Goal: Task Accomplishment & Management: Complete application form

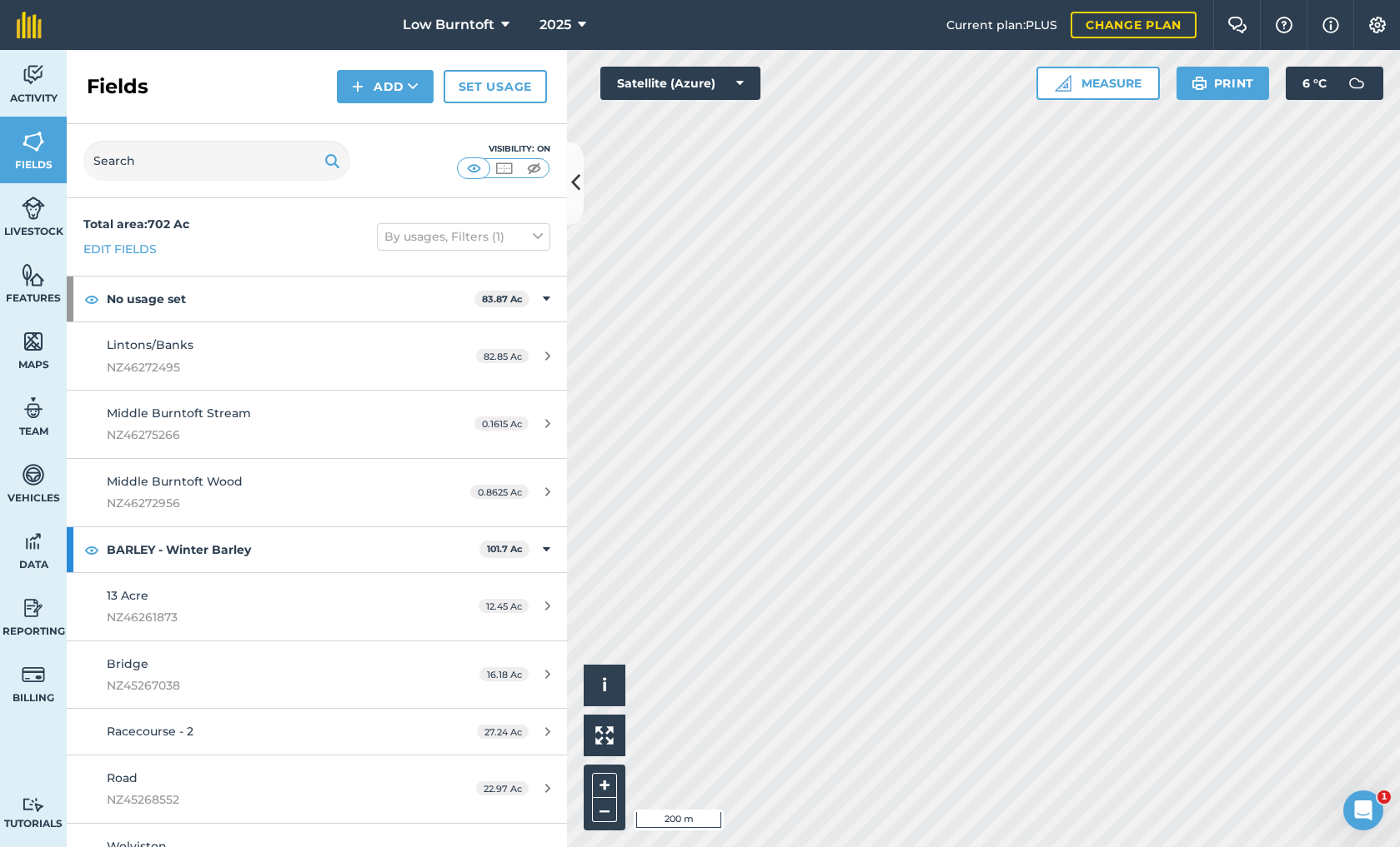
click at [582, 20] on icon at bounding box center [582, 24] width 9 height 20
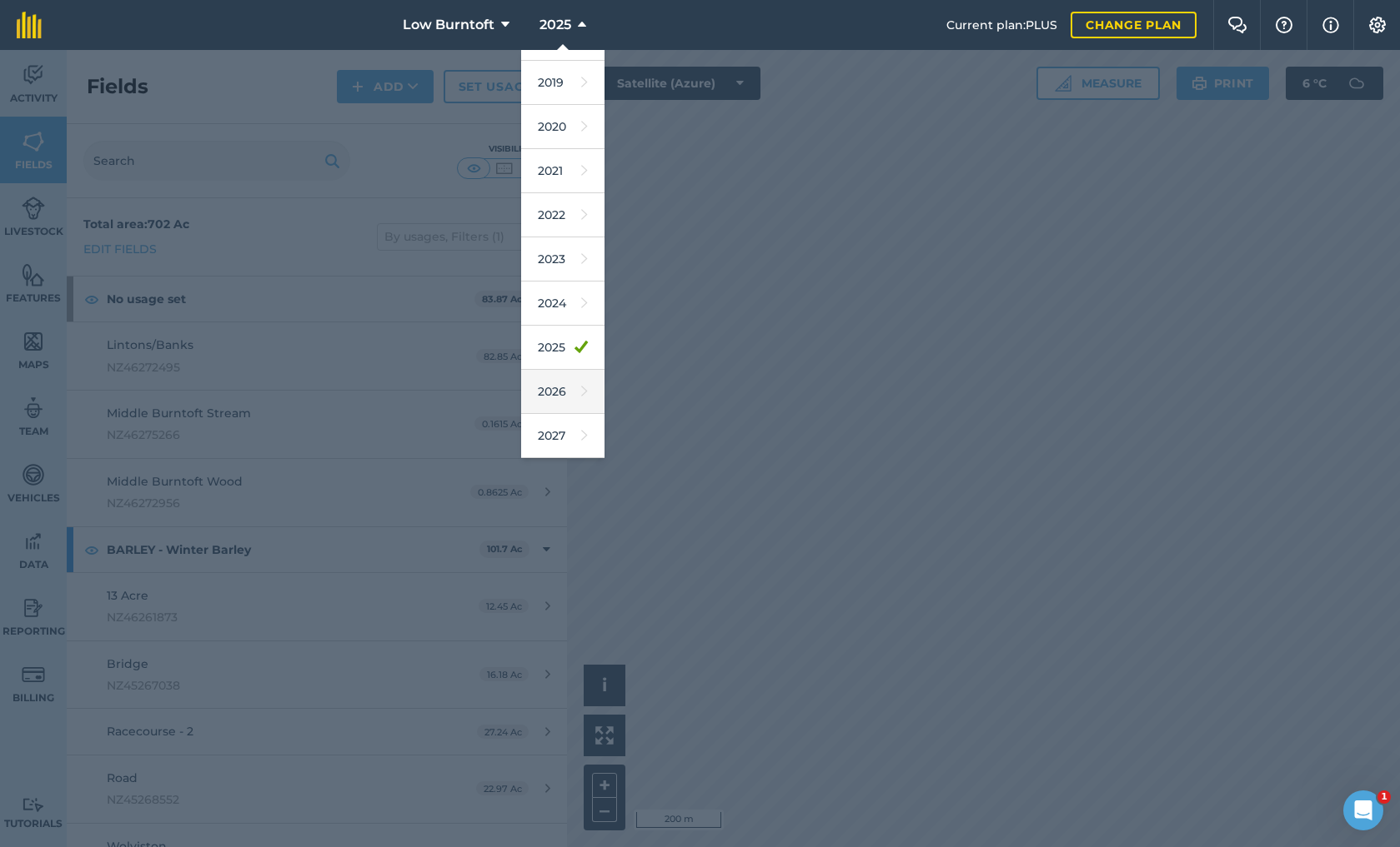
scroll to position [78, 0]
click at [566, 382] on link "2026" at bounding box center [563, 392] width 83 height 44
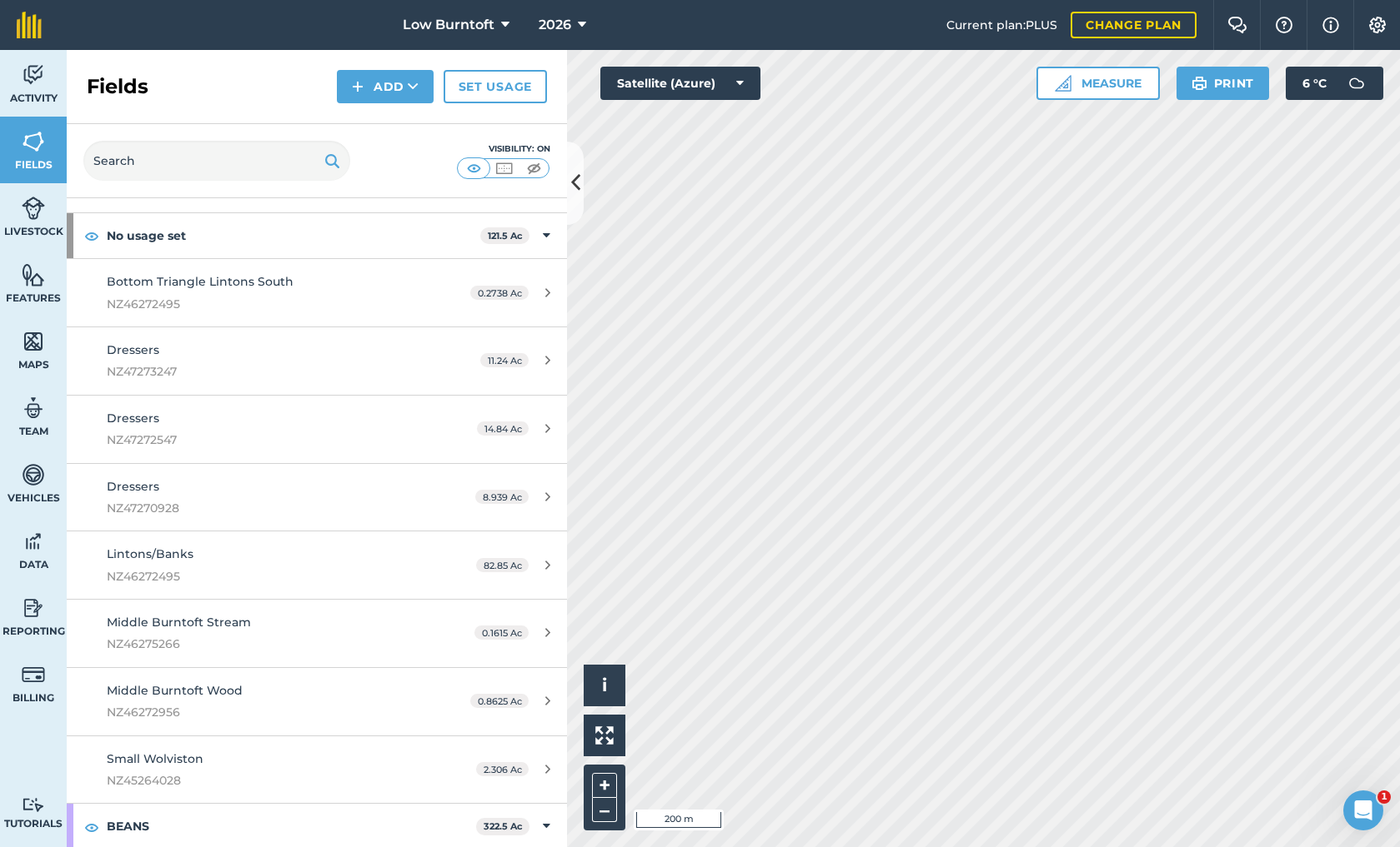
scroll to position [67, 0]
click at [545, 353] on icon at bounding box center [547, 357] width 5 height 12
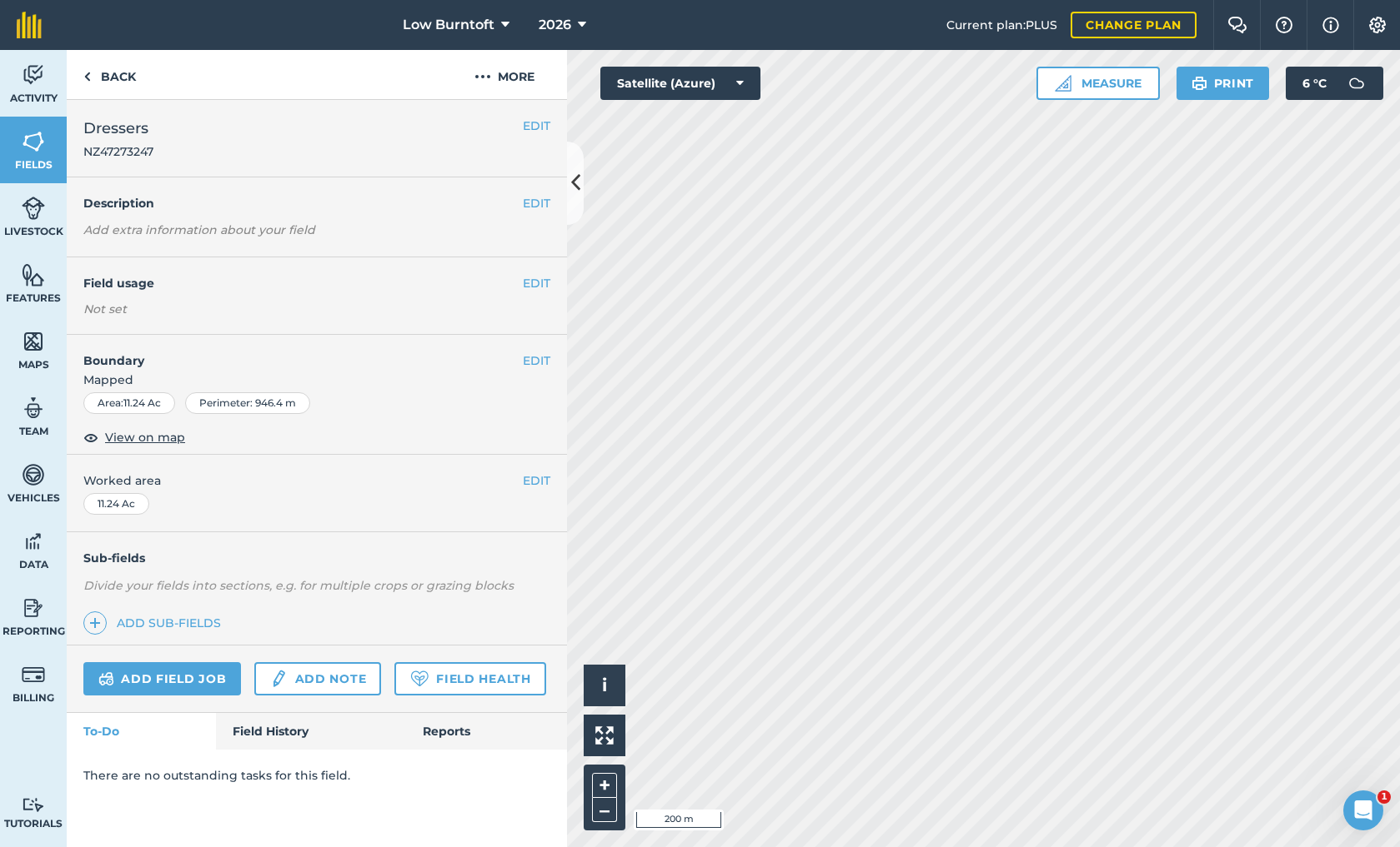
click at [535, 285] on button "EDIT" at bounding box center [536, 283] width 28 height 18
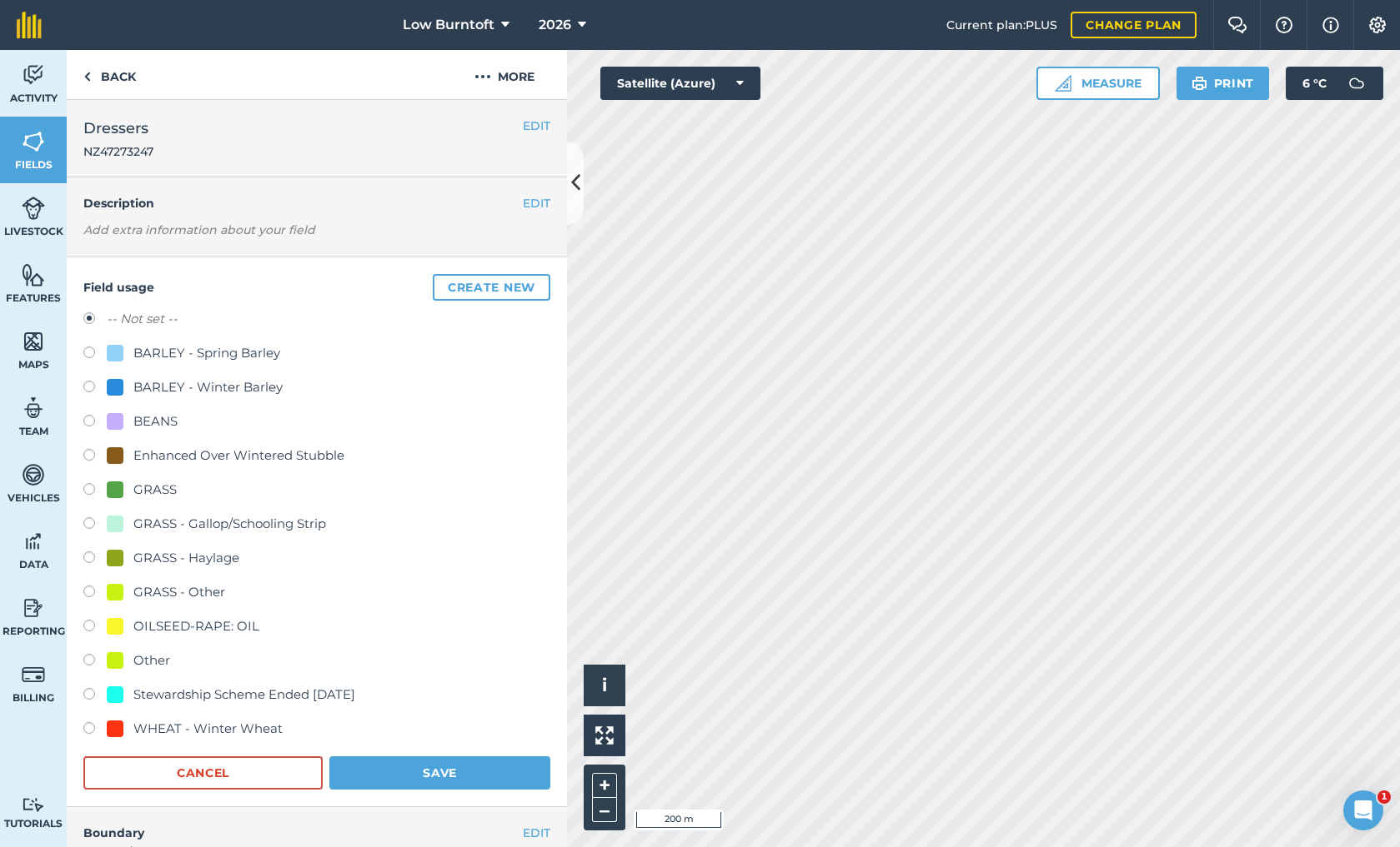
click at [90, 420] on label at bounding box center [94, 423] width 23 height 16
radio input "true"
radio input "false"
click at [413, 766] on button "Save" at bounding box center [439, 773] width 221 height 34
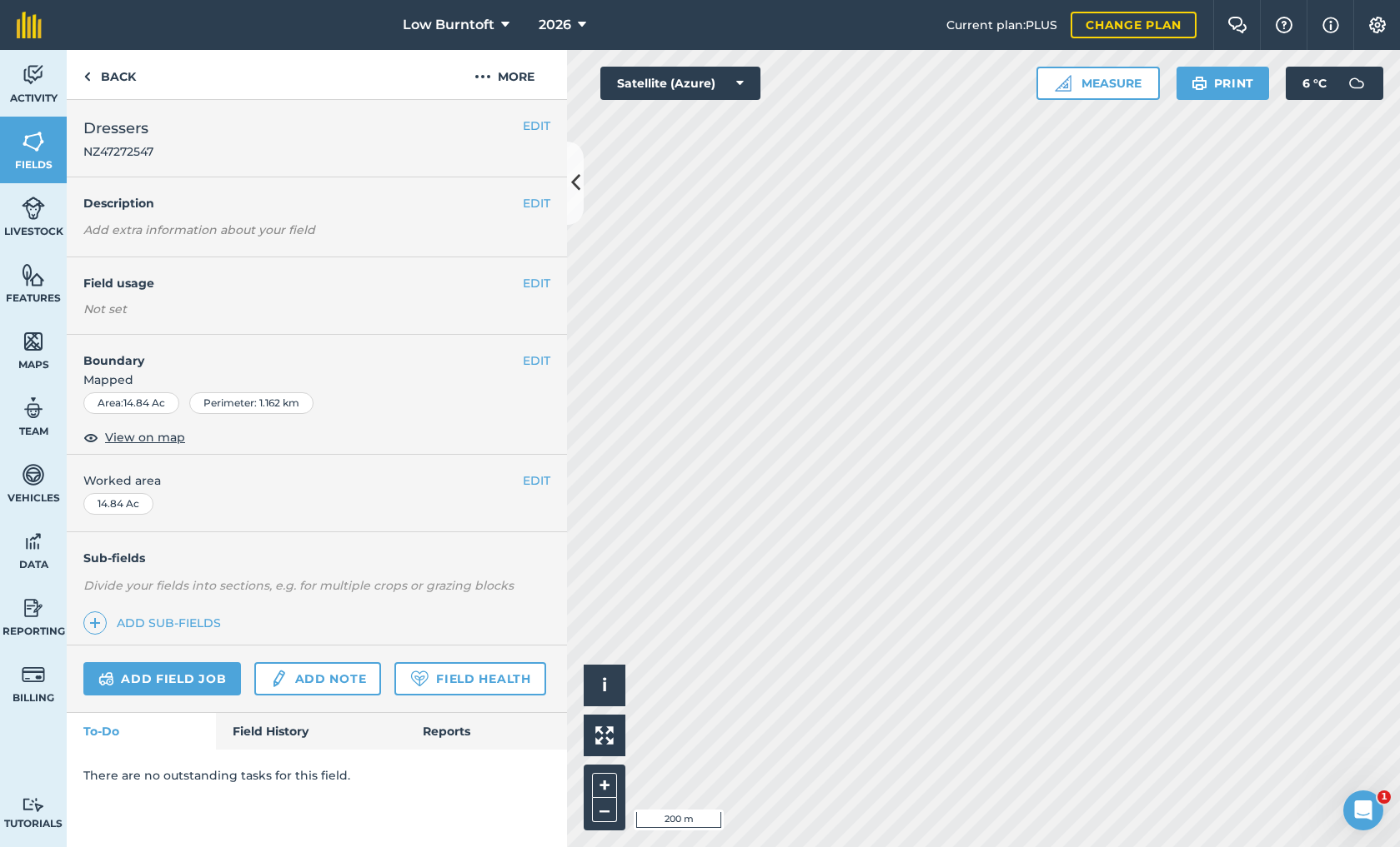
click at [530, 280] on button "EDIT" at bounding box center [536, 283] width 28 height 18
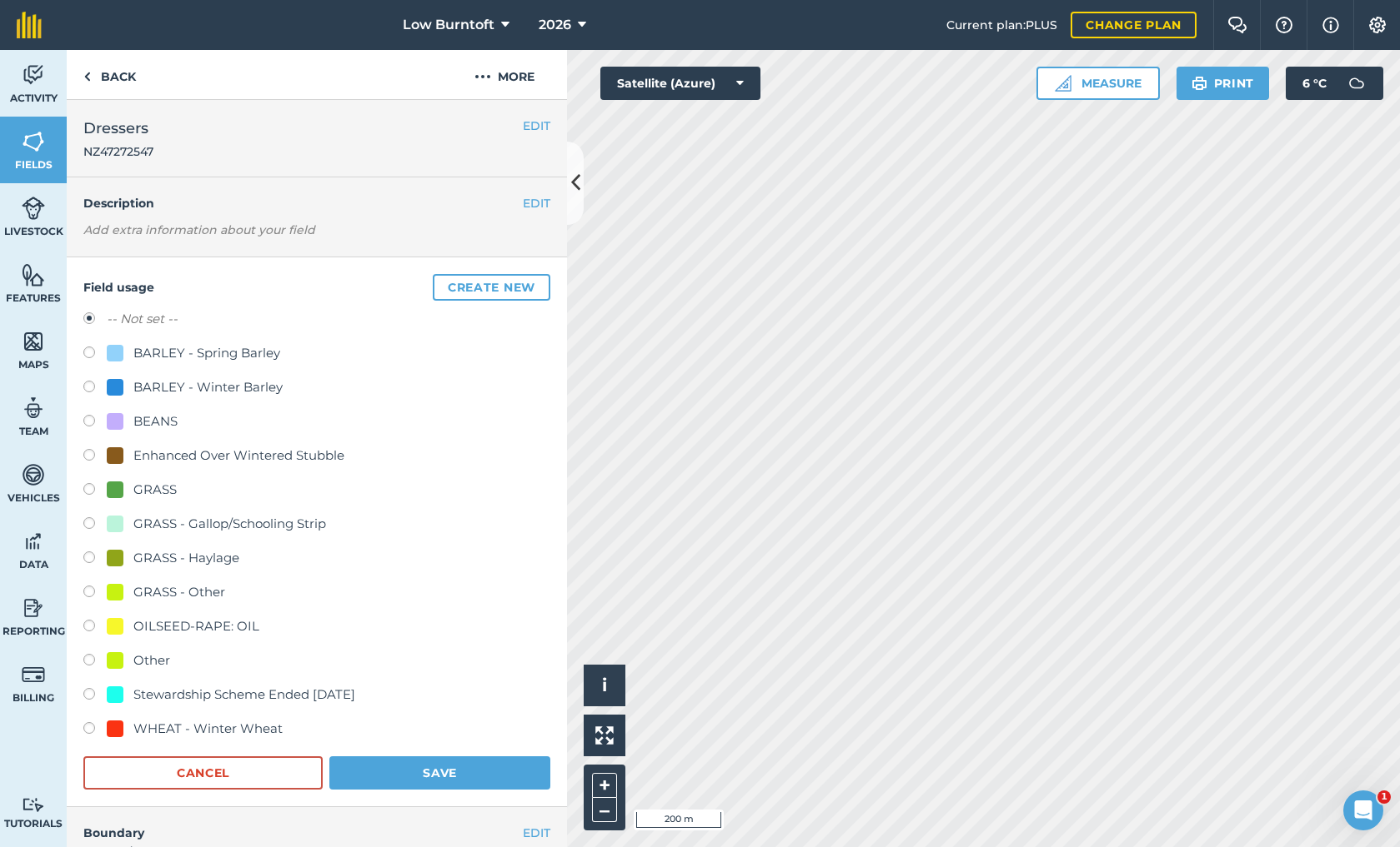
click at [89, 423] on label at bounding box center [94, 423] width 23 height 16
radio input "true"
radio input "false"
click at [428, 774] on button "Save" at bounding box center [439, 773] width 221 height 34
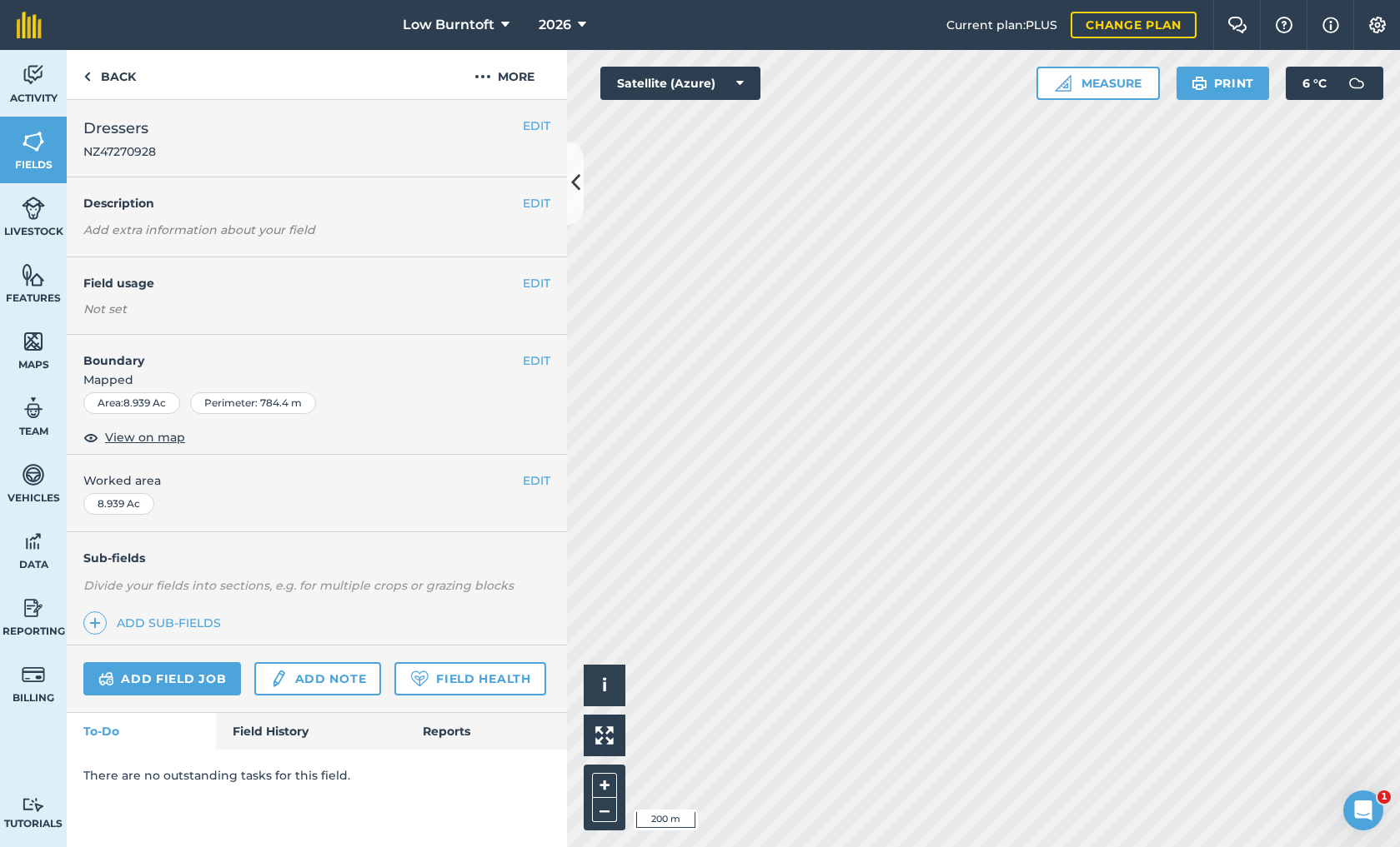
click at [533, 281] on button "EDIT" at bounding box center [536, 283] width 28 height 18
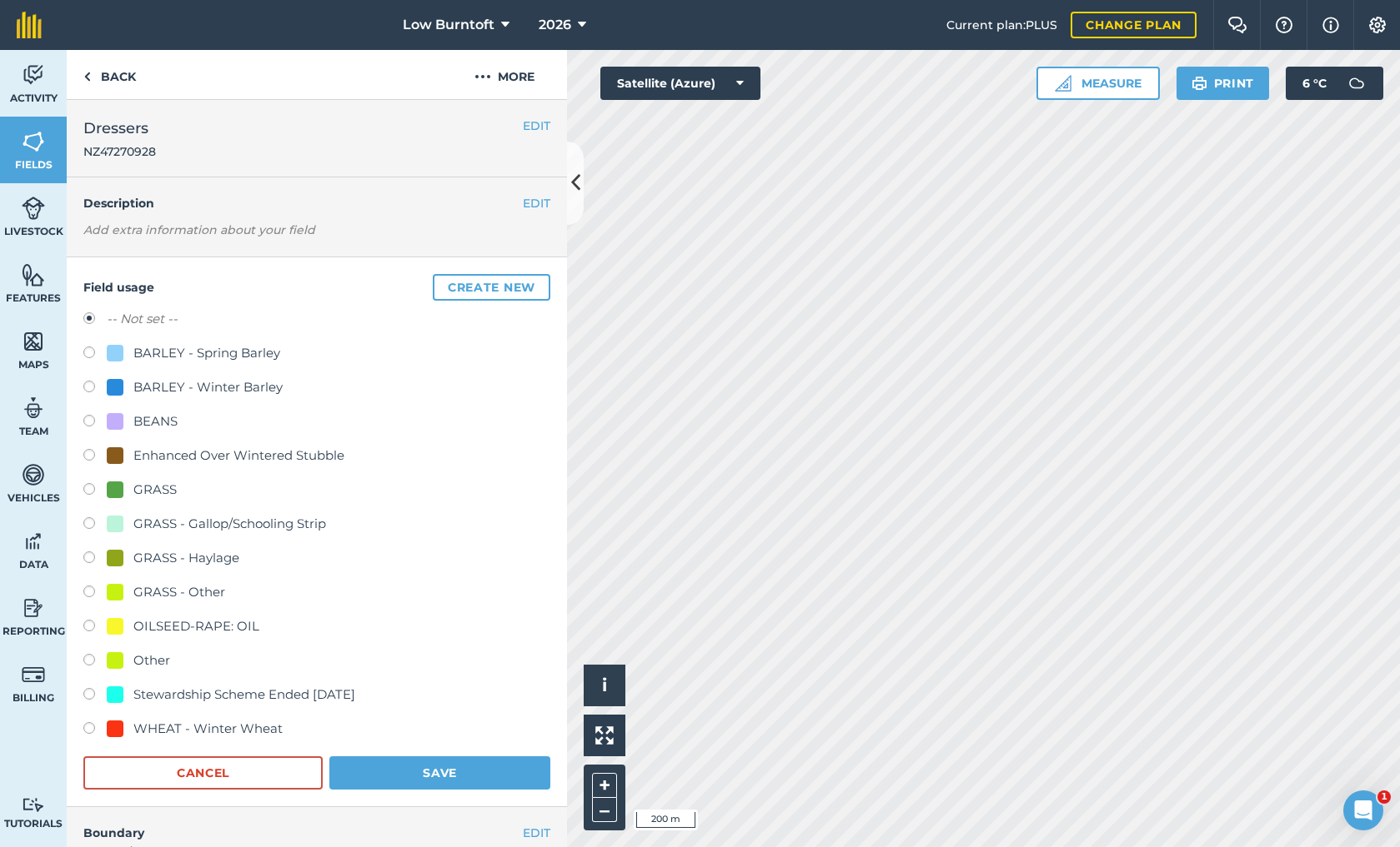
click at [93, 421] on label at bounding box center [94, 423] width 23 height 16
radio input "true"
radio input "false"
click at [458, 772] on button "Save" at bounding box center [439, 773] width 221 height 34
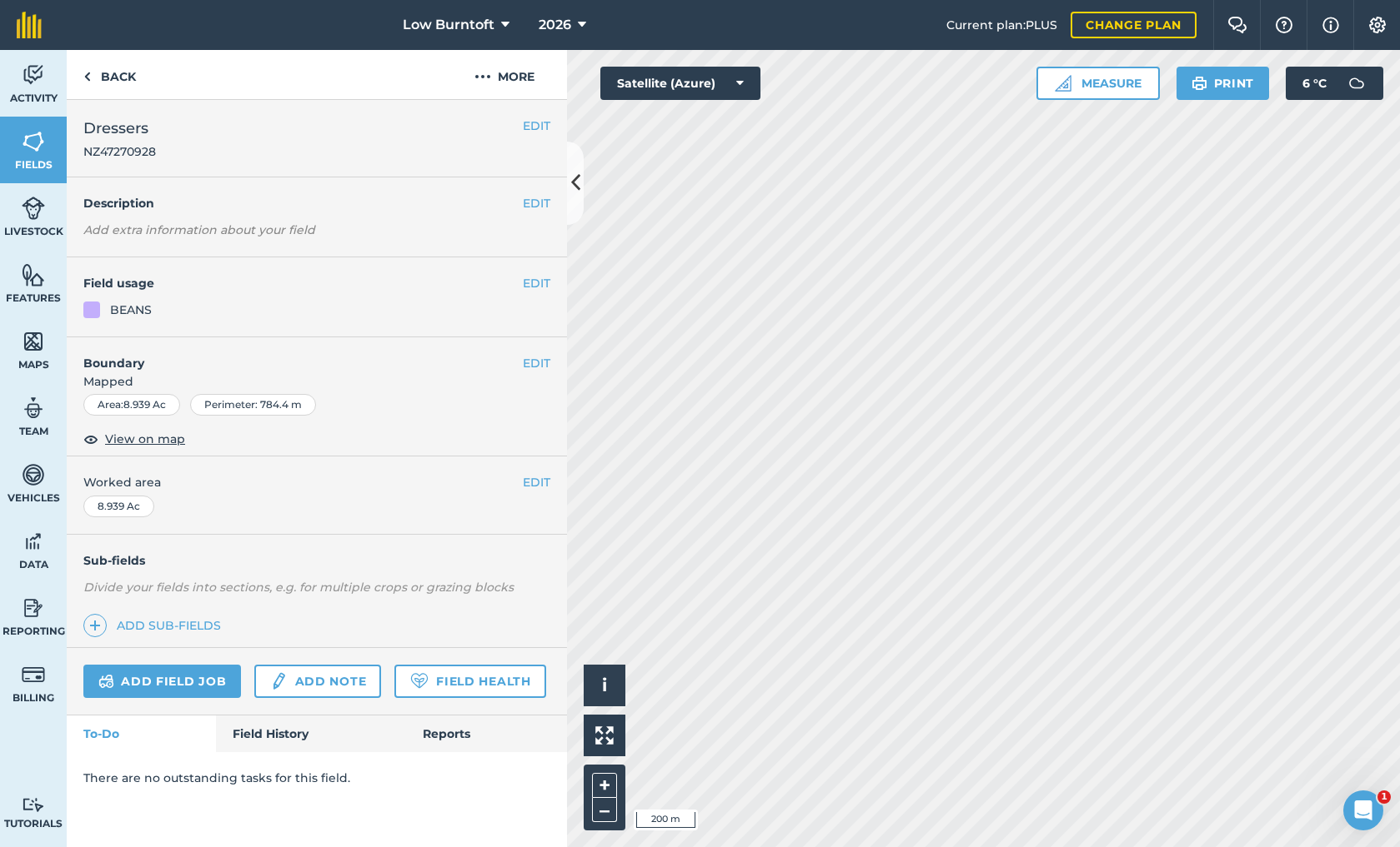
click at [32, 81] on img at bounding box center [33, 74] width 23 height 25
click at [536, 271] on div "EDIT Field usage BEANS" at bounding box center [316, 297] width 500 height 80
click at [533, 279] on button "EDIT" at bounding box center [536, 283] width 28 height 18
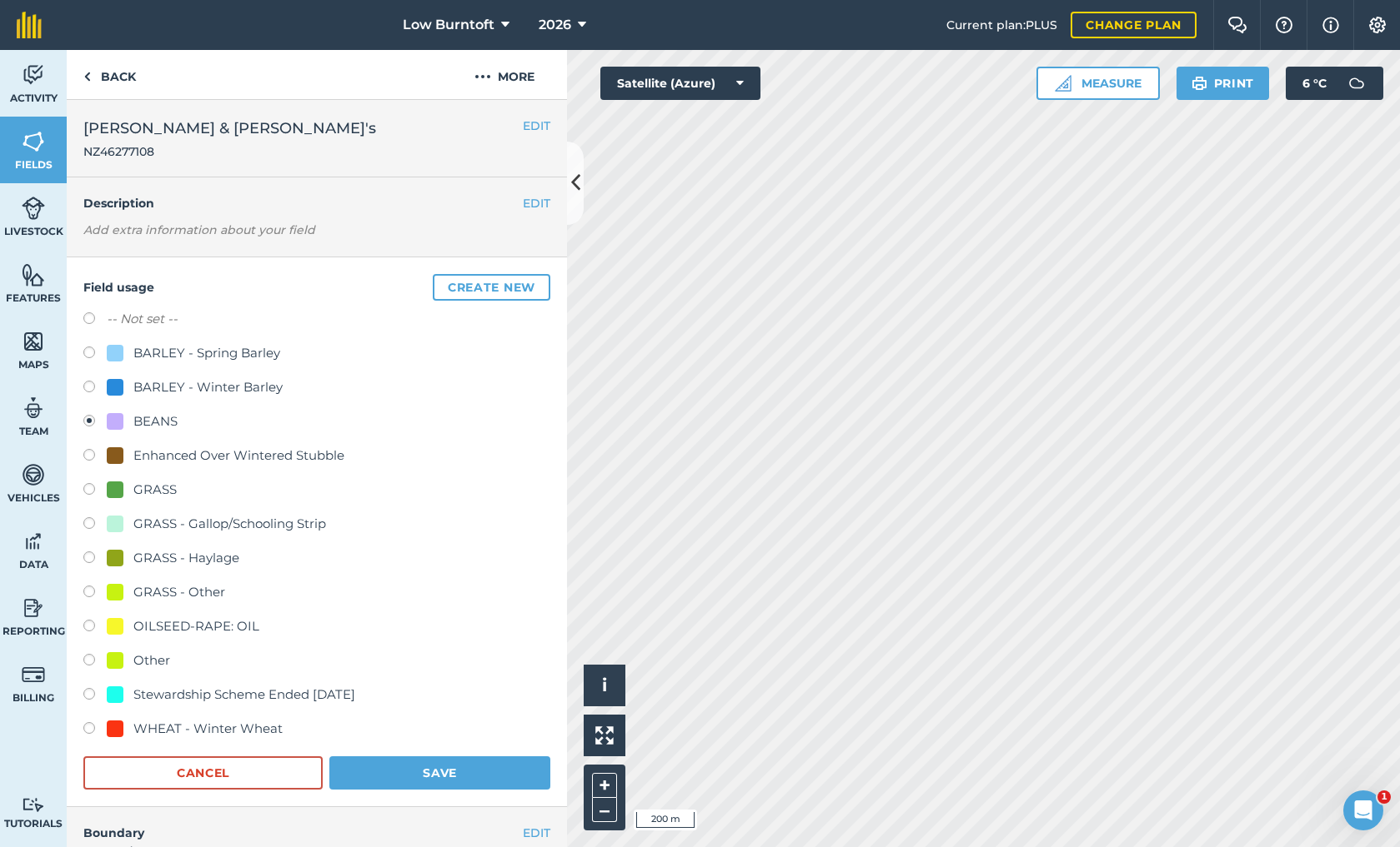
click at [91, 625] on label at bounding box center [94, 627] width 23 height 16
radio input "true"
radio input "false"
click at [463, 777] on button "Save" at bounding box center [439, 773] width 221 height 34
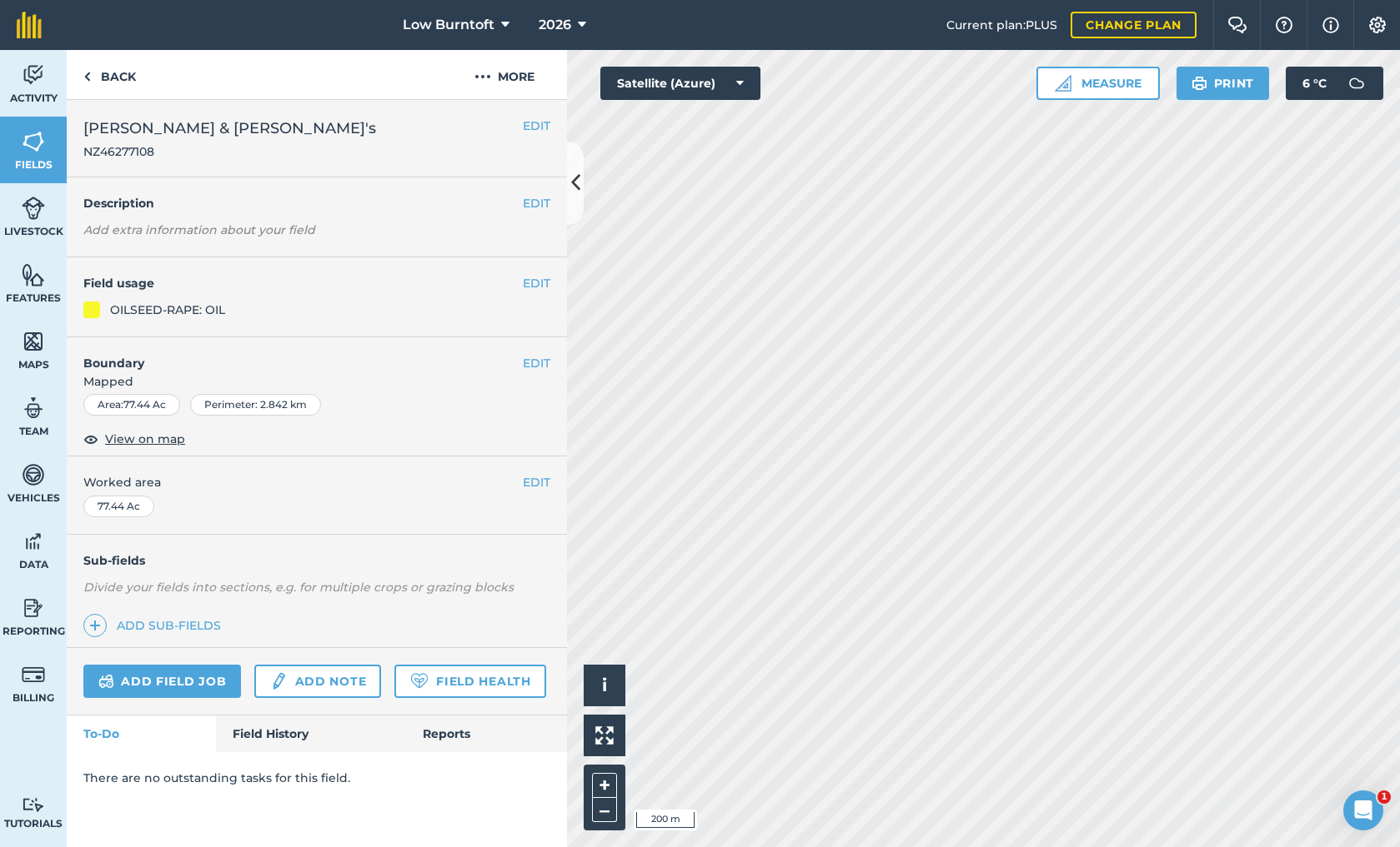
click at [34, 79] on img at bounding box center [33, 74] width 23 height 25
click at [535, 278] on button "EDIT" at bounding box center [536, 283] width 28 height 18
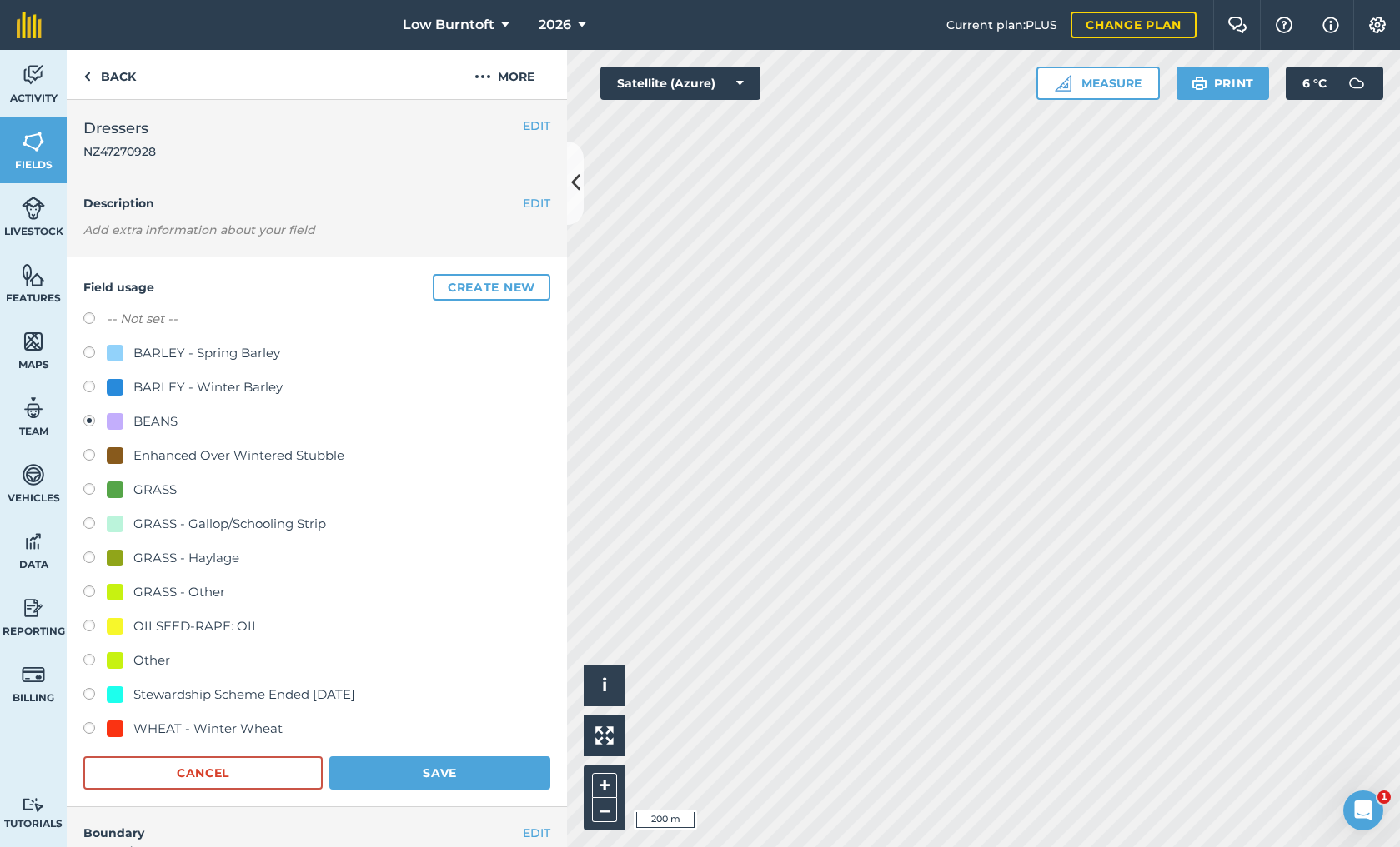
click at [86, 625] on label at bounding box center [94, 627] width 23 height 16
radio input "true"
radio input "false"
click at [380, 765] on button "Save" at bounding box center [439, 773] width 221 height 34
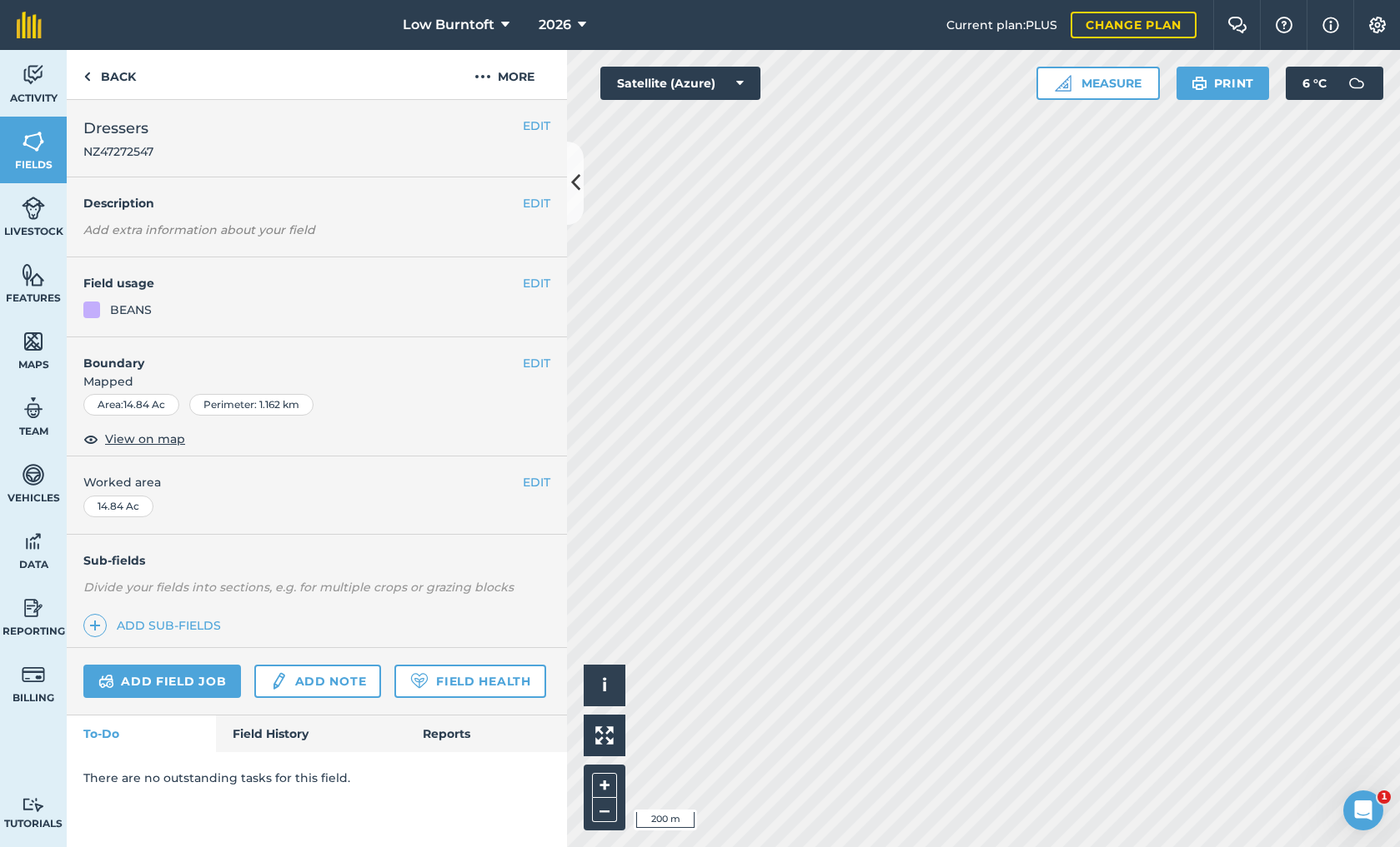
click at [540, 283] on button "EDIT" at bounding box center [536, 283] width 28 height 18
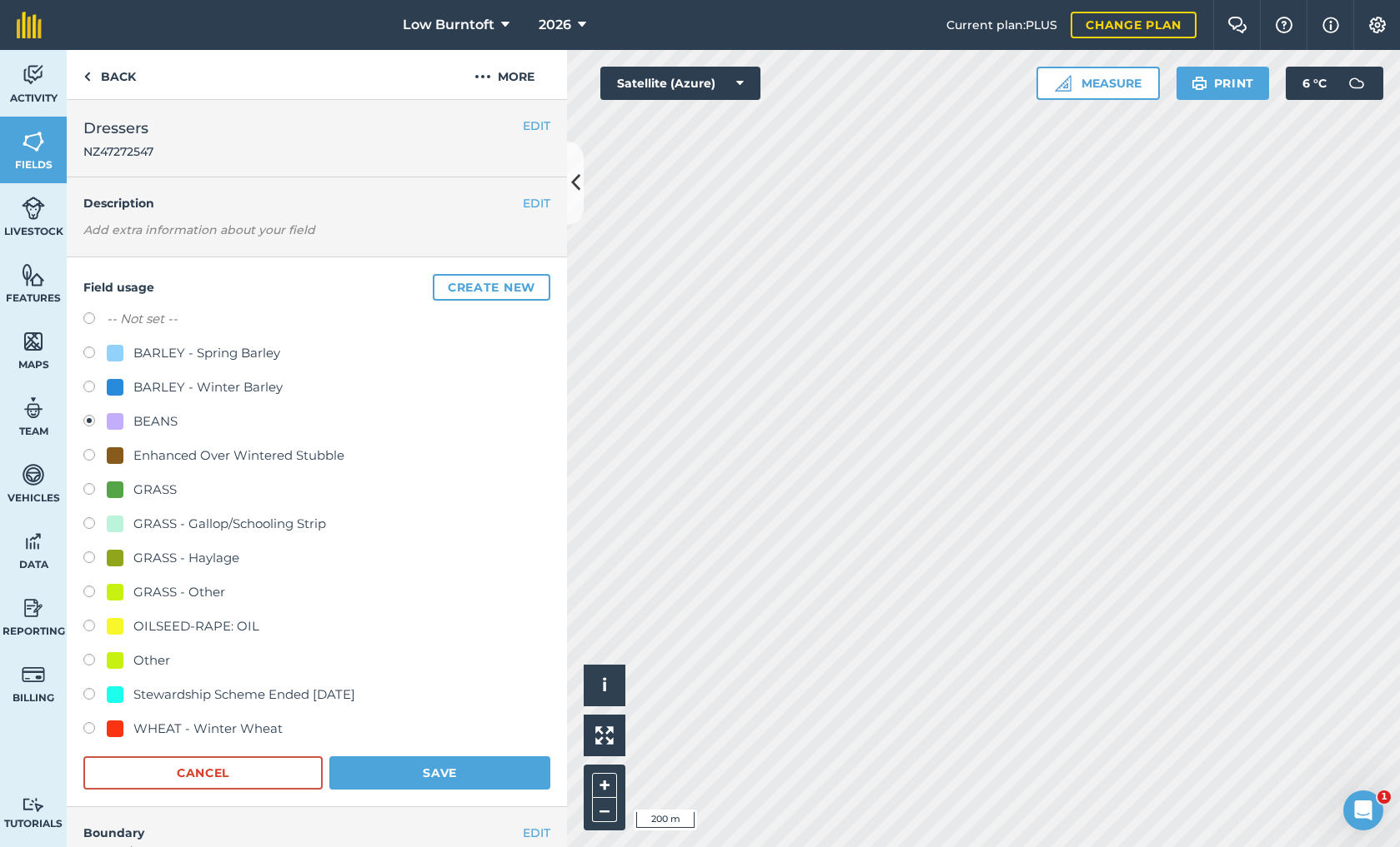
drag, startPoint x: 88, startPoint y: 623, endPoint x: 242, endPoint y: 746, distance: 197.1
click at [88, 623] on label at bounding box center [94, 627] width 23 height 16
radio input "true"
radio input "false"
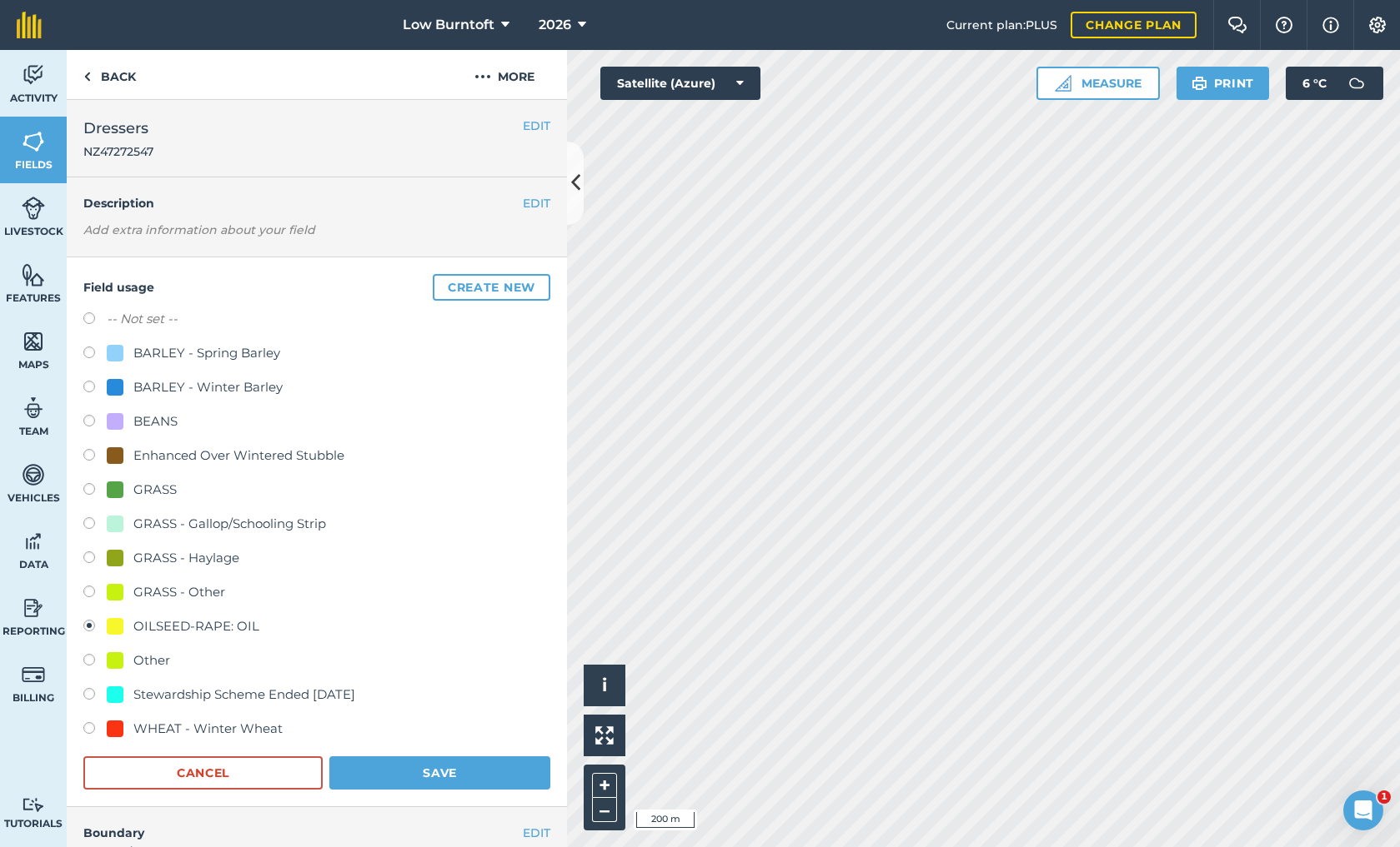
click at [400, 771] on button "Save" at bounding box center [439, 773] width 221 height 34
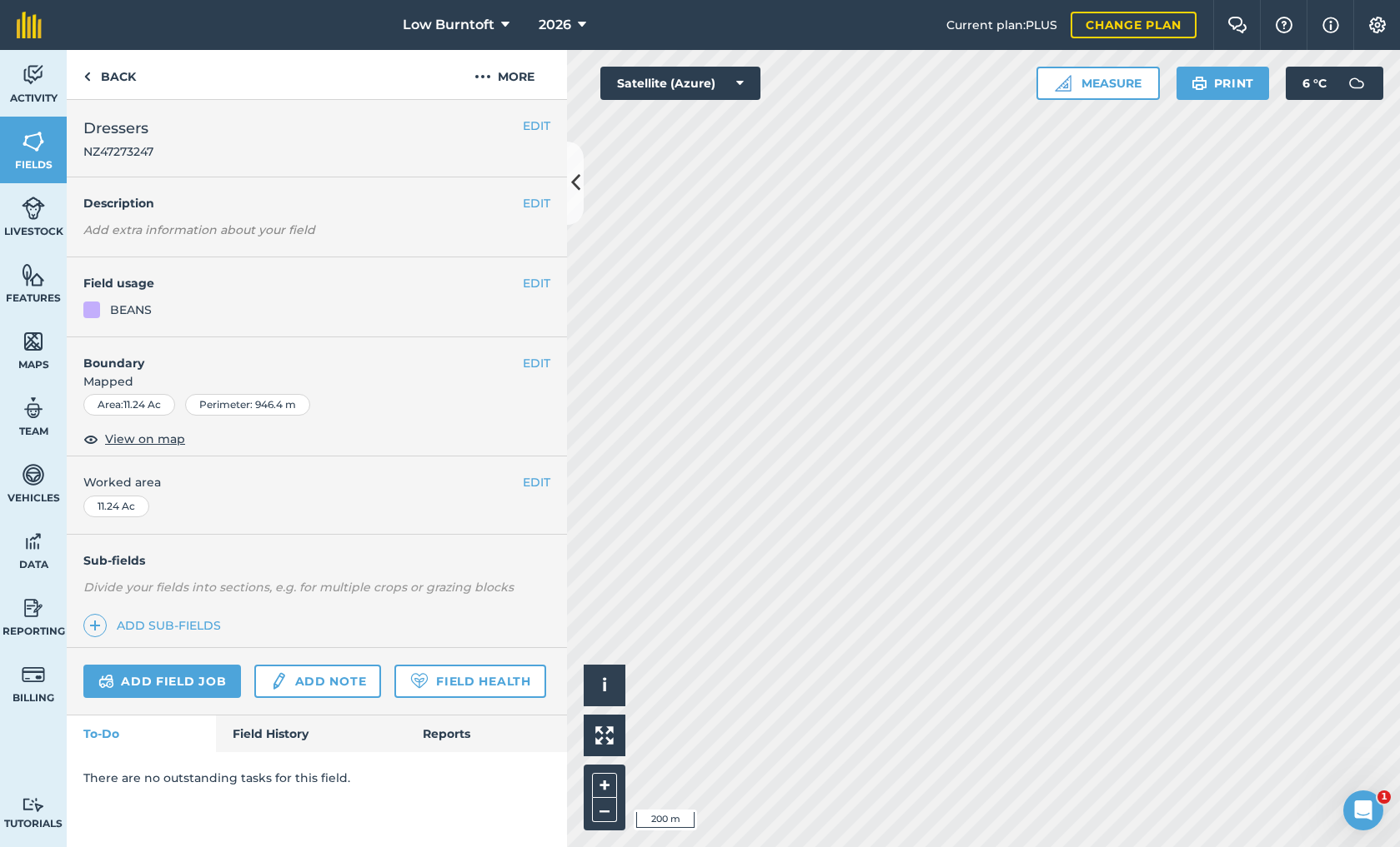
click at [526, 277] on button "EDIT" at bounding box center [536, 283] width 28 height 18
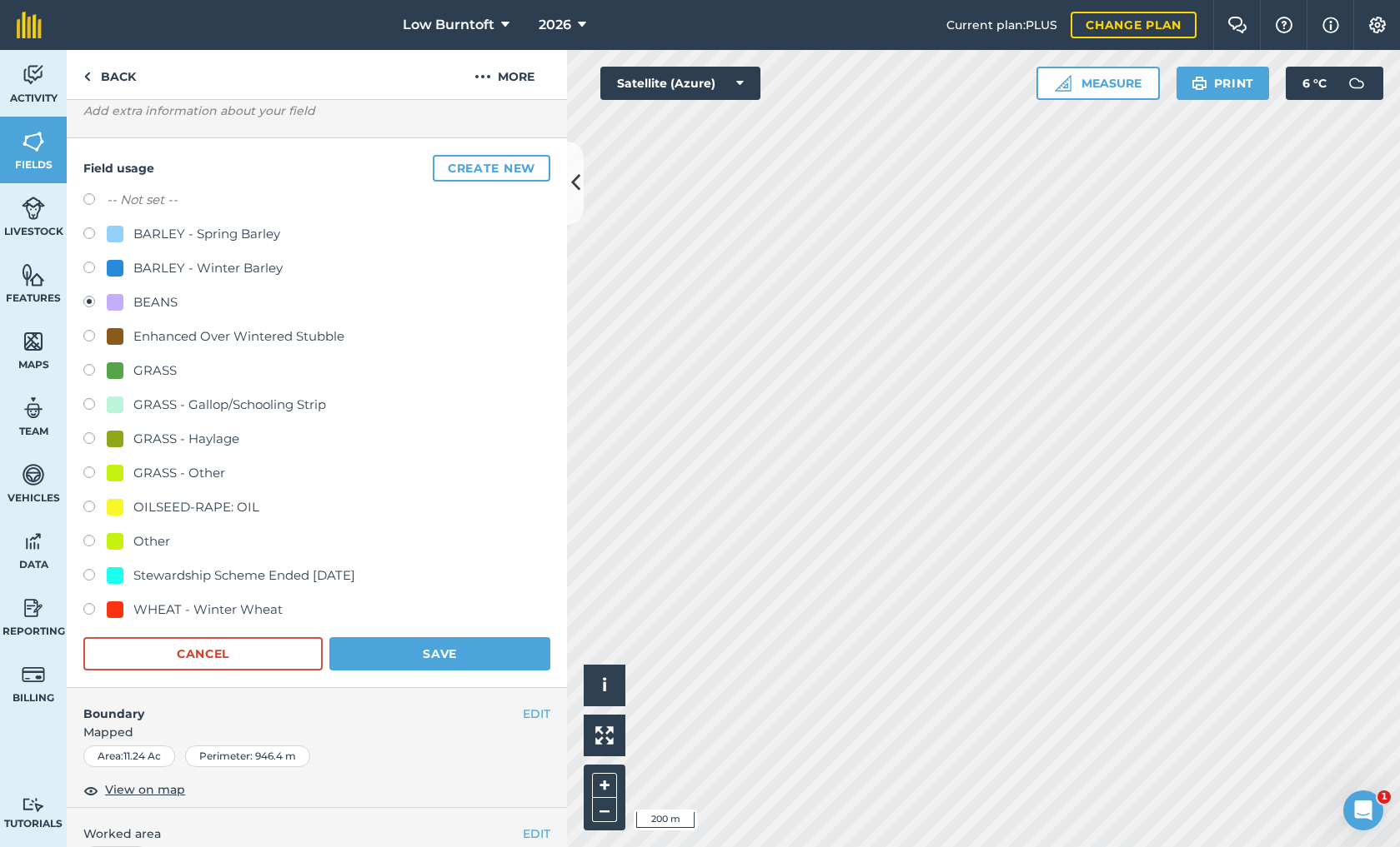
scroll to position [132, 0]
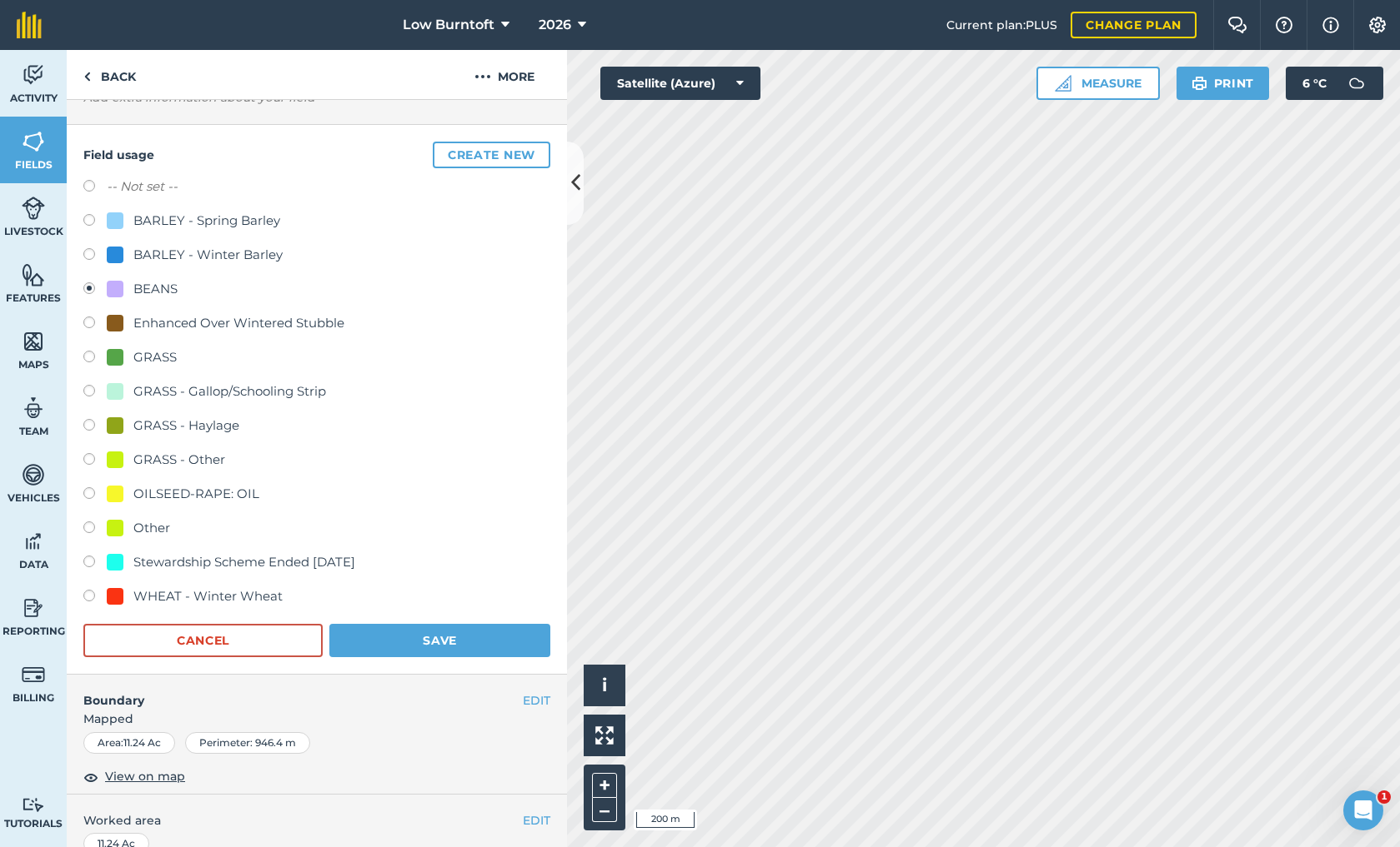
click at [89, 487] on label at bounding box center [94, 495] width 23 height 16
radio input "true"
radio input "false"
click at [470, 646] on button "Save" at bounding box center [439, 640] width 221 height 34
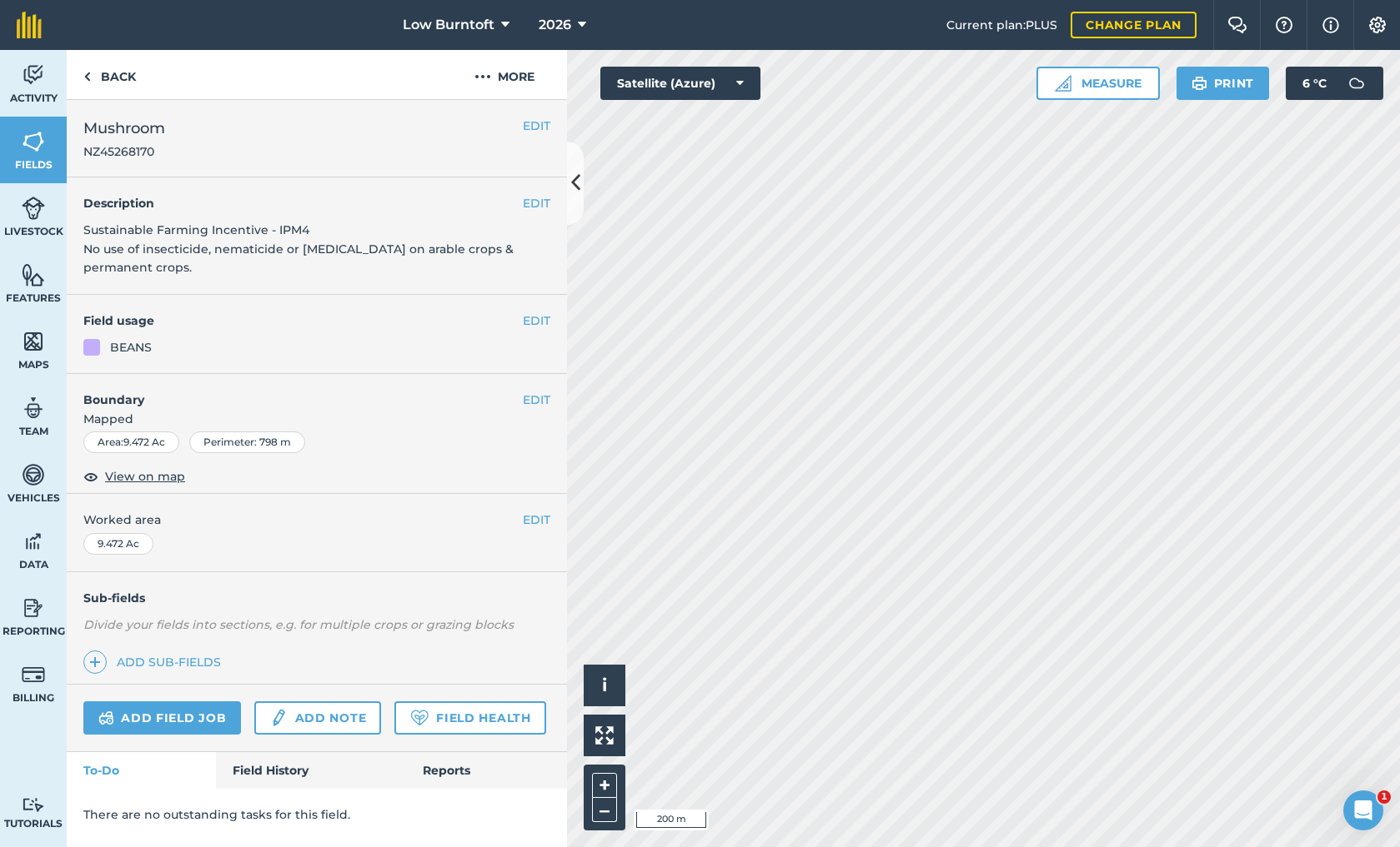
click at [578, 22] on icon at bounding box center [582, 24] width 9 height 20
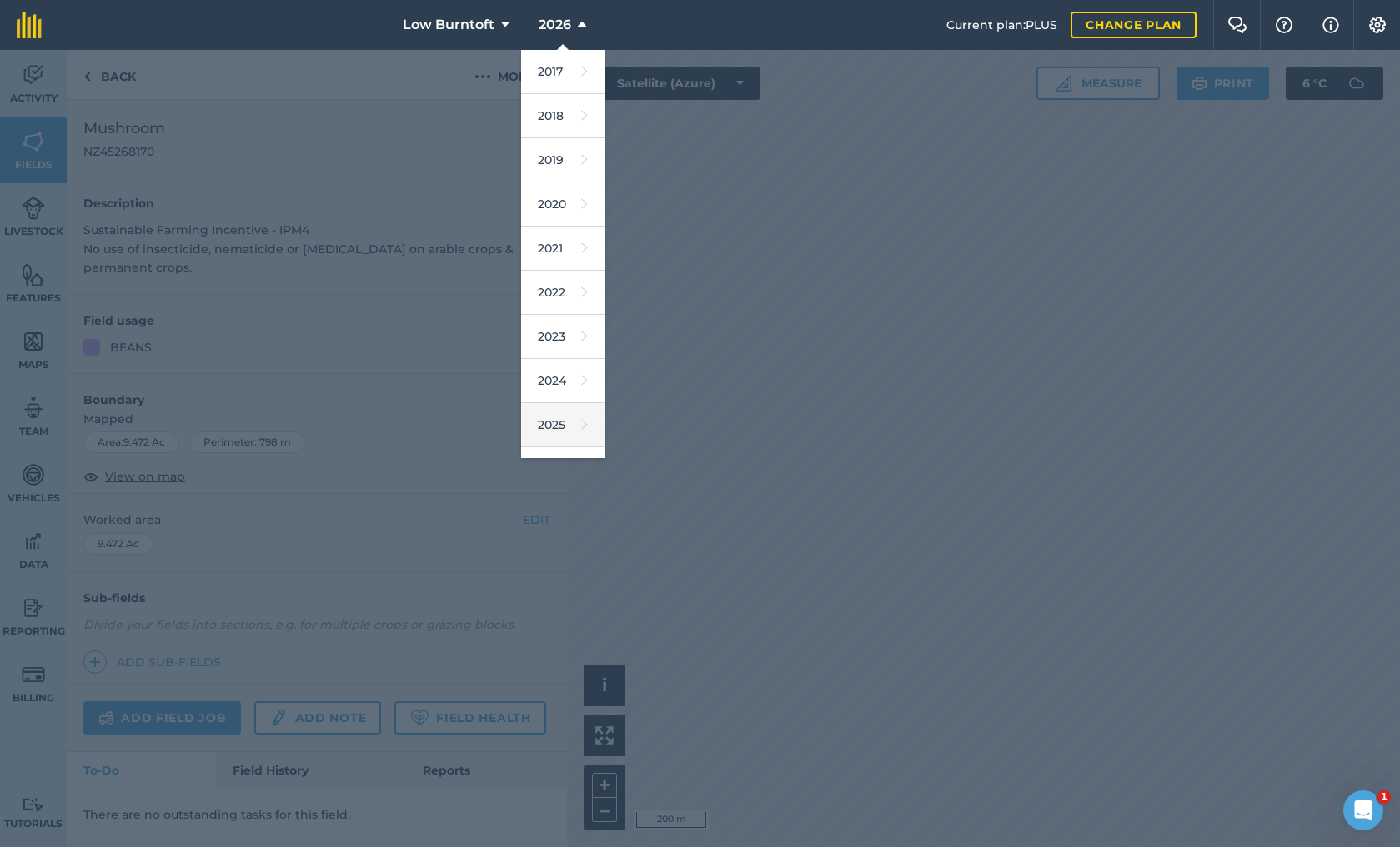
click at [572, 420] on link "2025" at bounding box center [563, 425] width 83 height 44
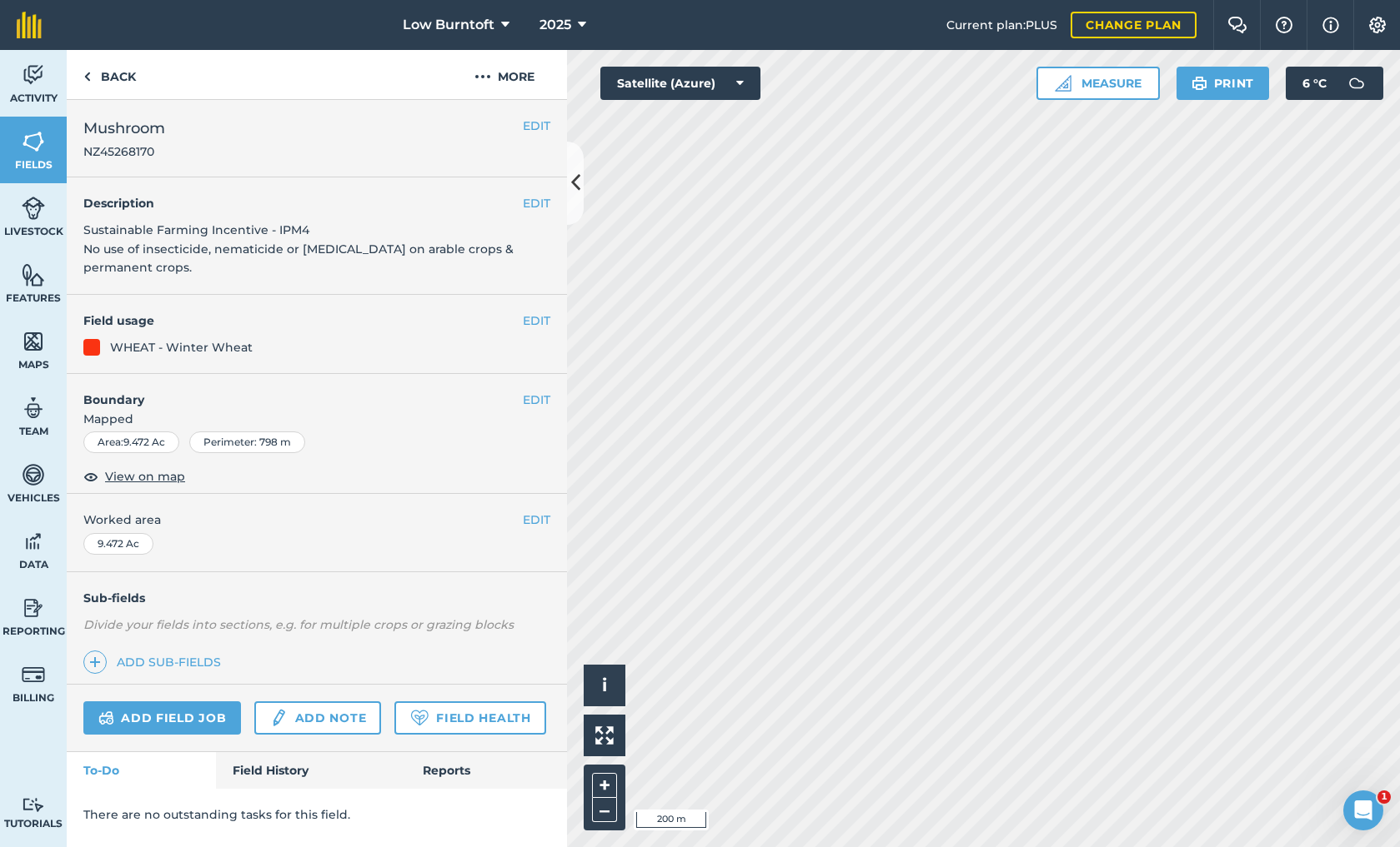
click at [580, 22] on icon at bounding box center [582, 24] width 9 height 20
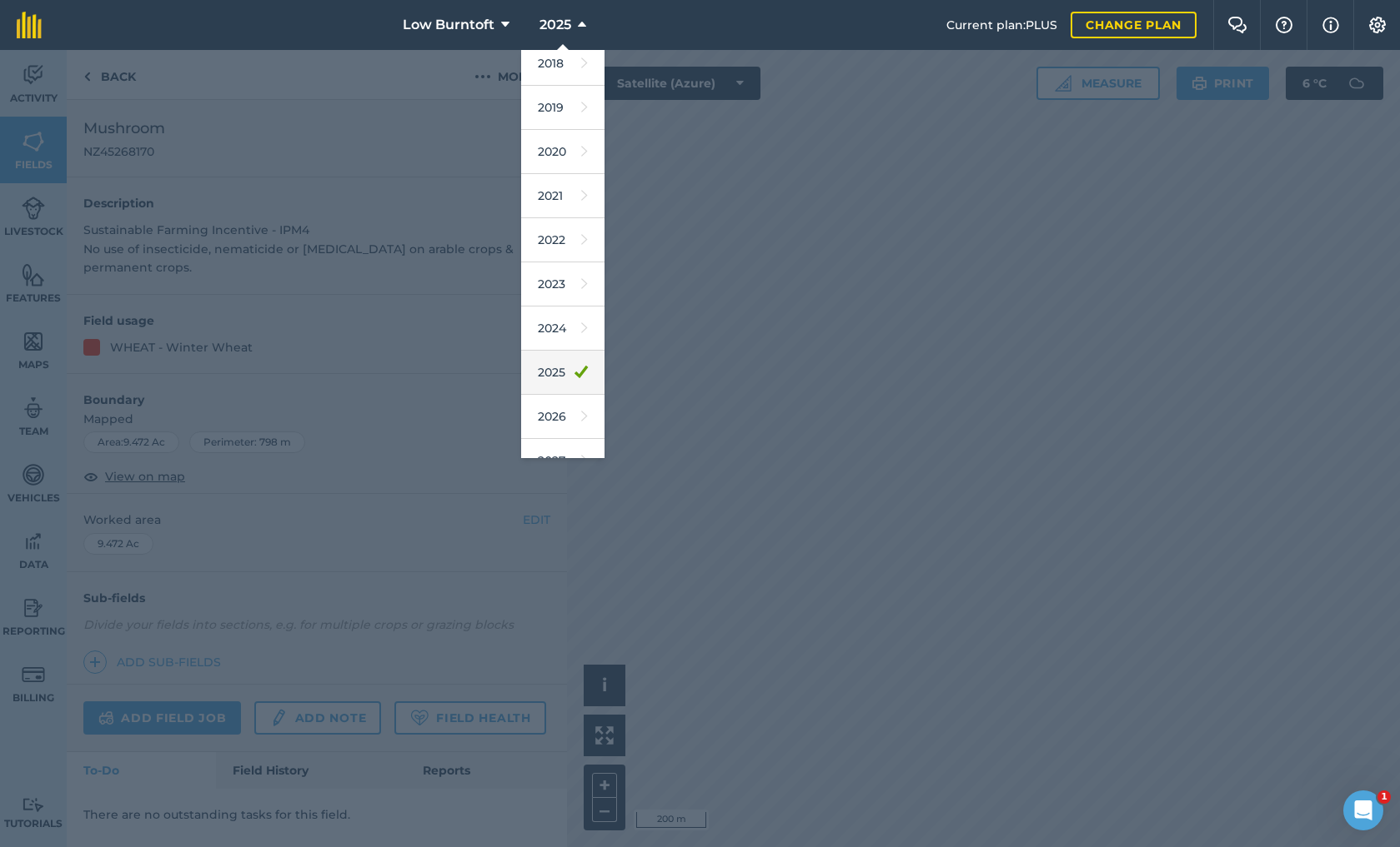
scroll to position [56, 0]
click at [553, 413] on link "2026" at bounding box center [563, 413] width 83 height 44
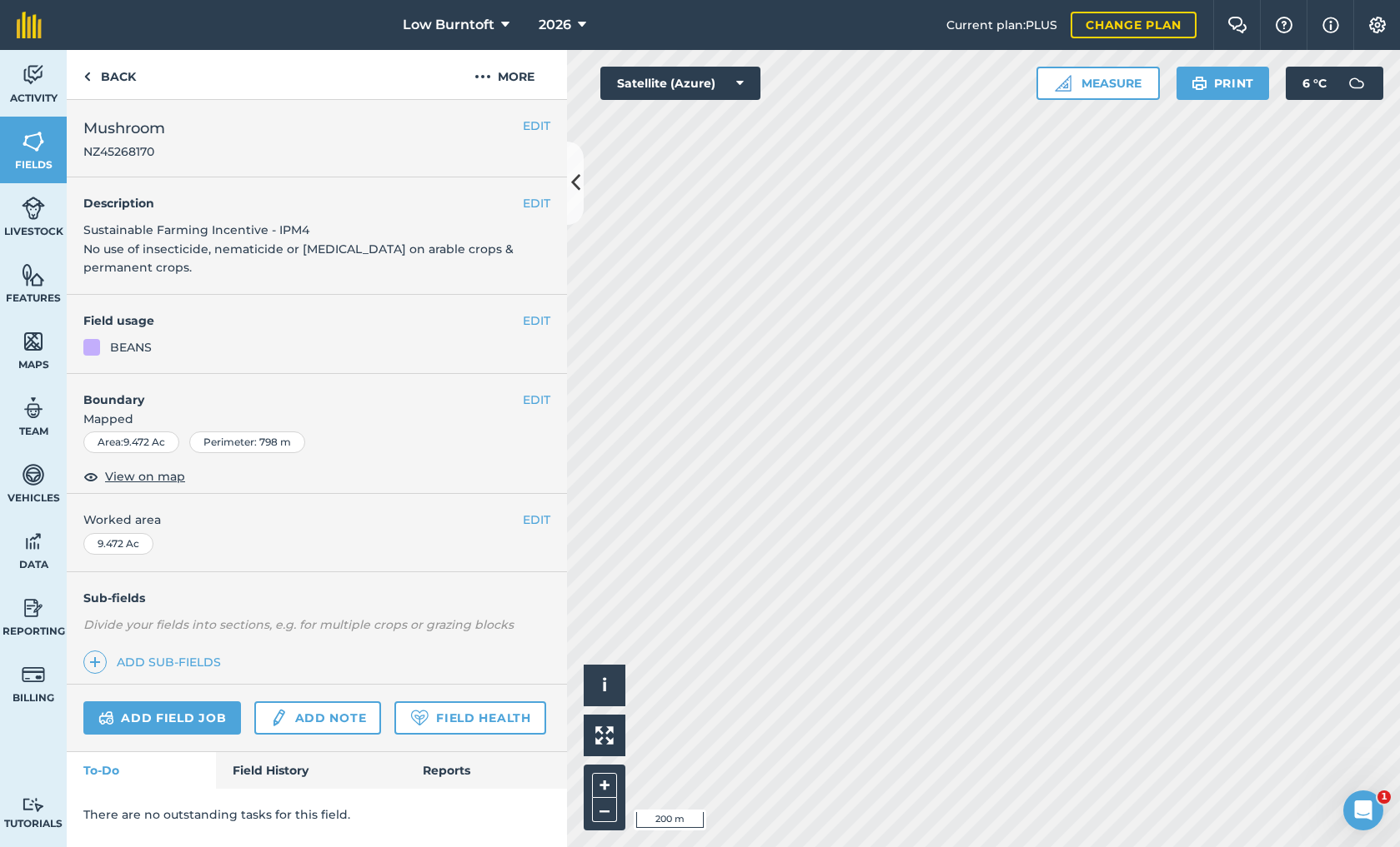
click at [579, 22] on icon at bounding box center [582, 24] width 9 height 20
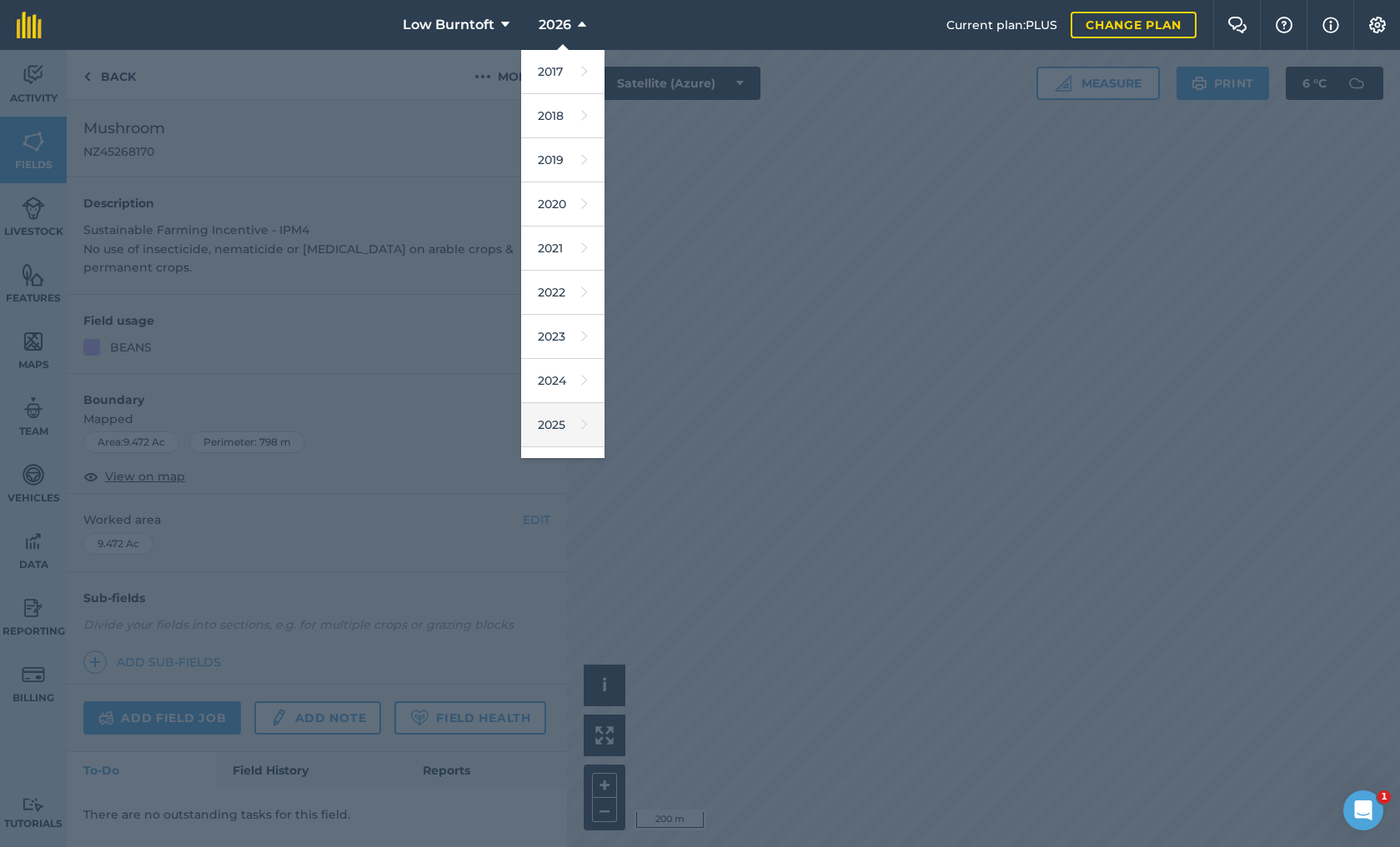
click at [548, 419] on link "2025" at bounding box center [563, 425] width 83 height 44
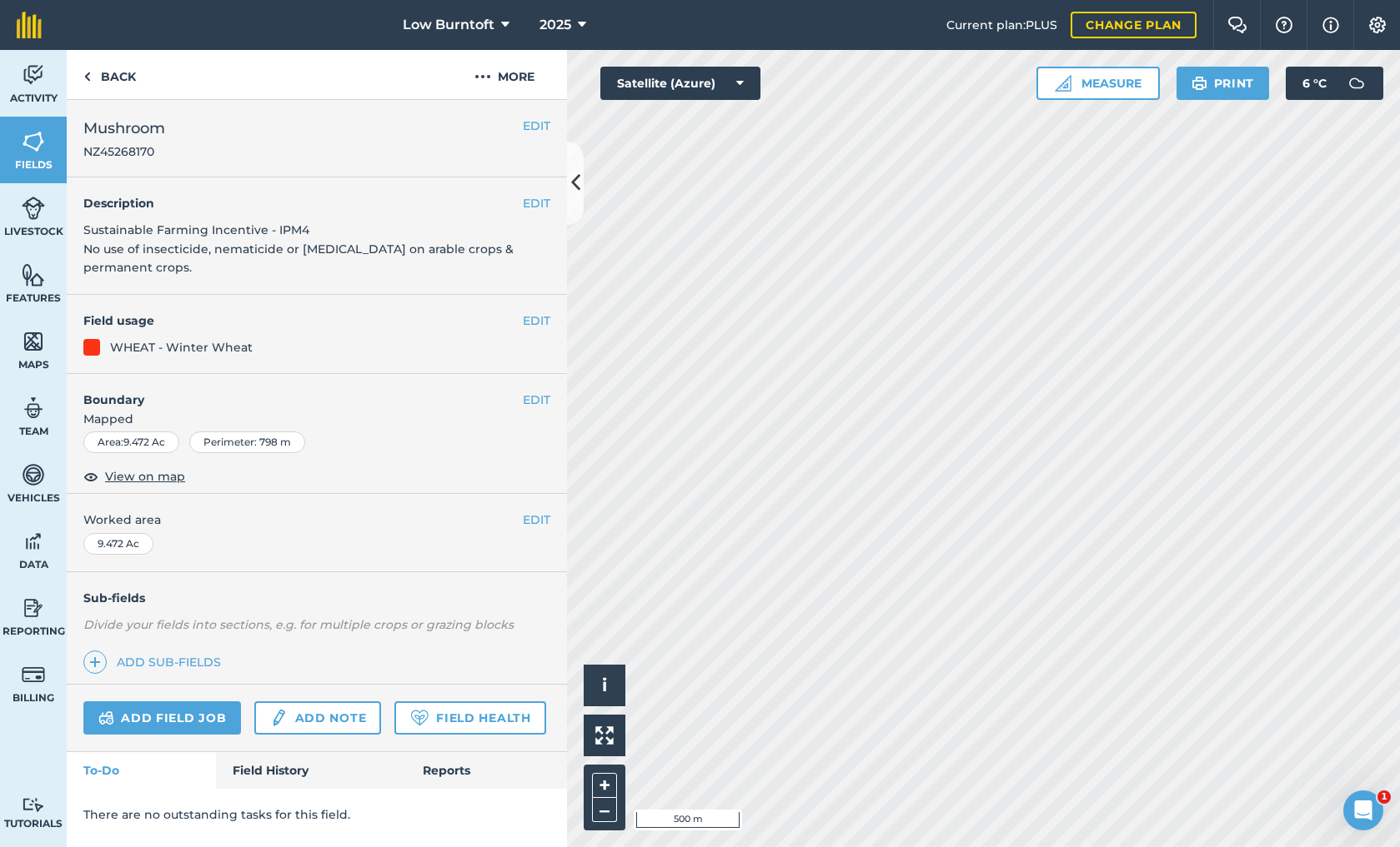
click at [579, 18] on icon at bounding box center [582, 24] width 9 height 20
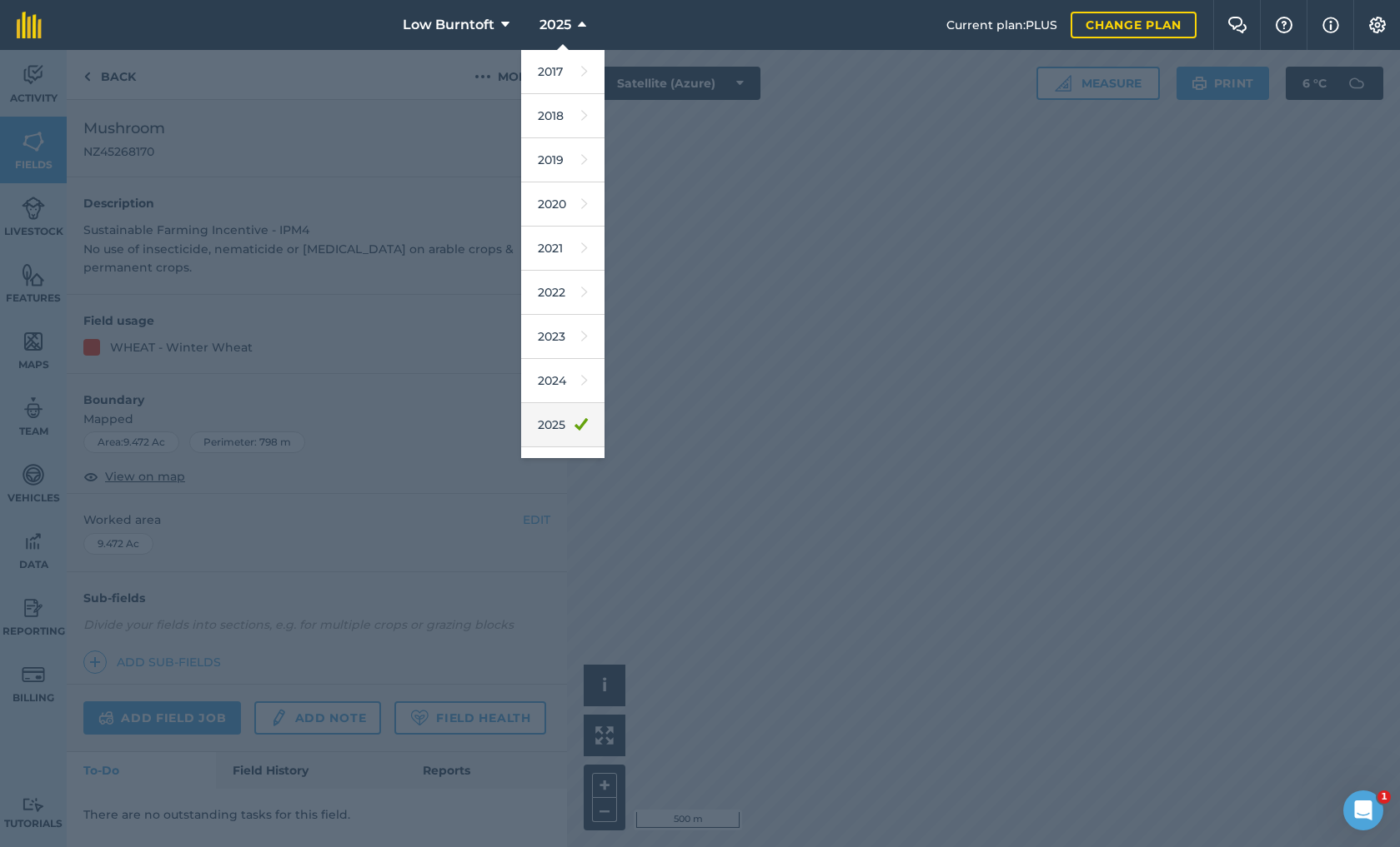
scroll to position [16, 0]
click at [550, 446] on link "2026" at bounding box center [563, 452] width 83 height 44
